Goal: Navigation & Orientation: Find specific page/section

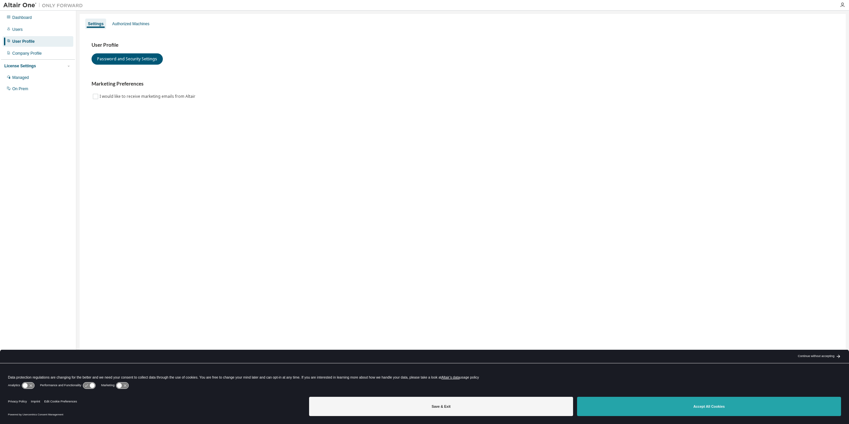
click at [645, 408] on button "Accept All Cookies" at bounding box center [709, 406] width 264 height 19
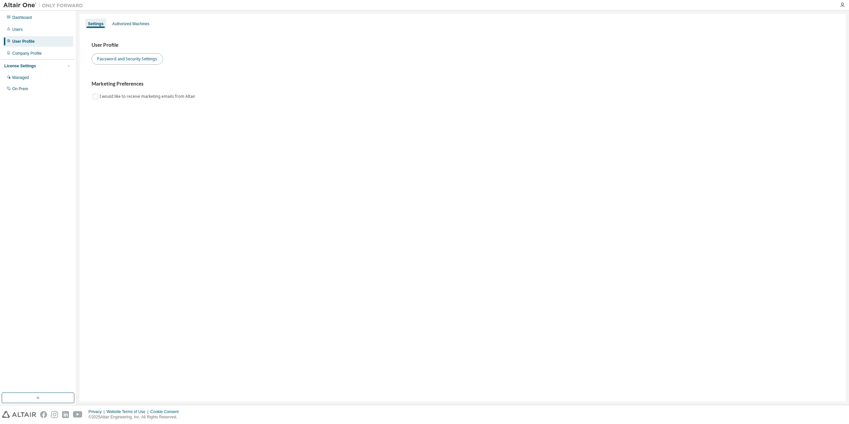
click at [140, 58] on button "Password and Security Settings" at bounding box center [127, 58] width 71 height 11
click at [22, 18] on div "Dashboard" at bounding box center [22, 17] width 20 height 5
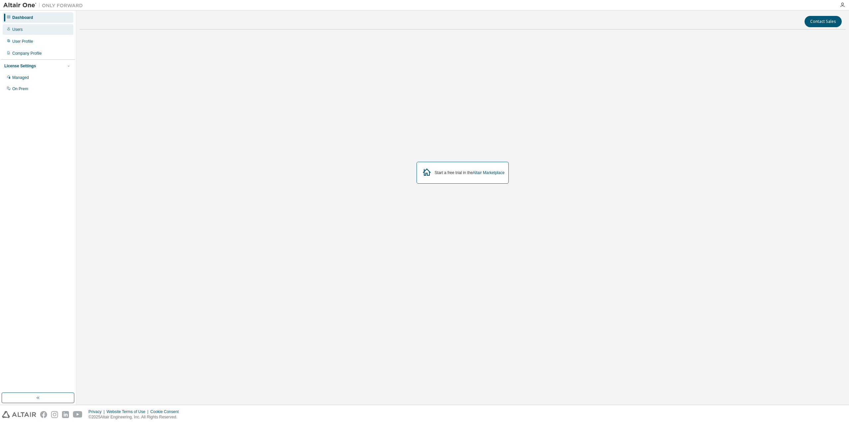
click at [19, 29] on div "Users" at bounding box center [17, 29] width 10 height 5
